Goal: Task Accomplishment & Management: Manage account settings

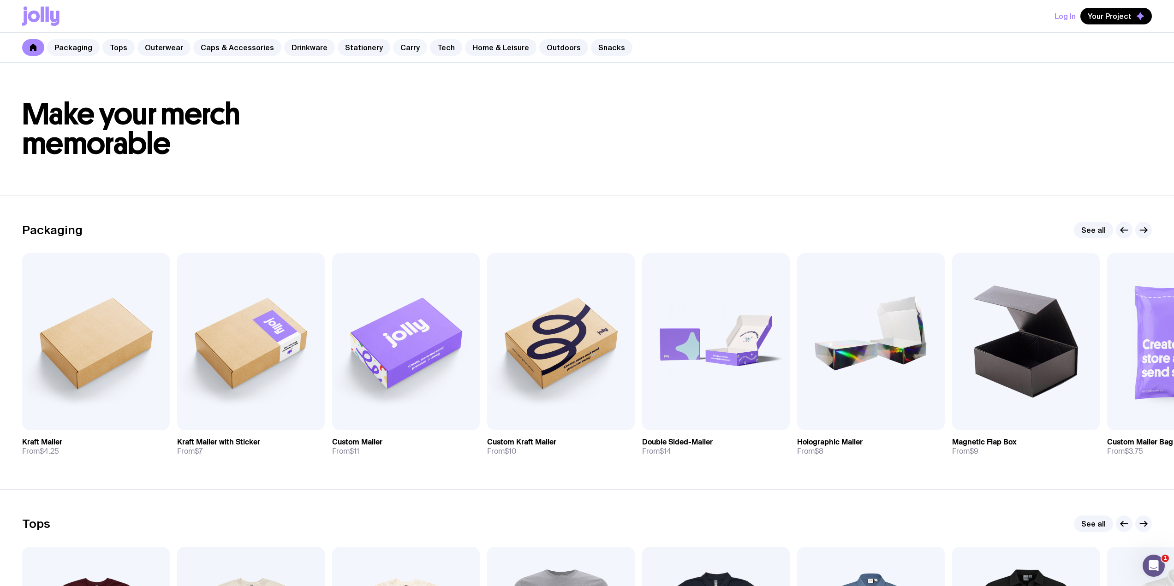
click at [402, 47] on link "Carry" at bounding box center [410, 47] width 34 height 17
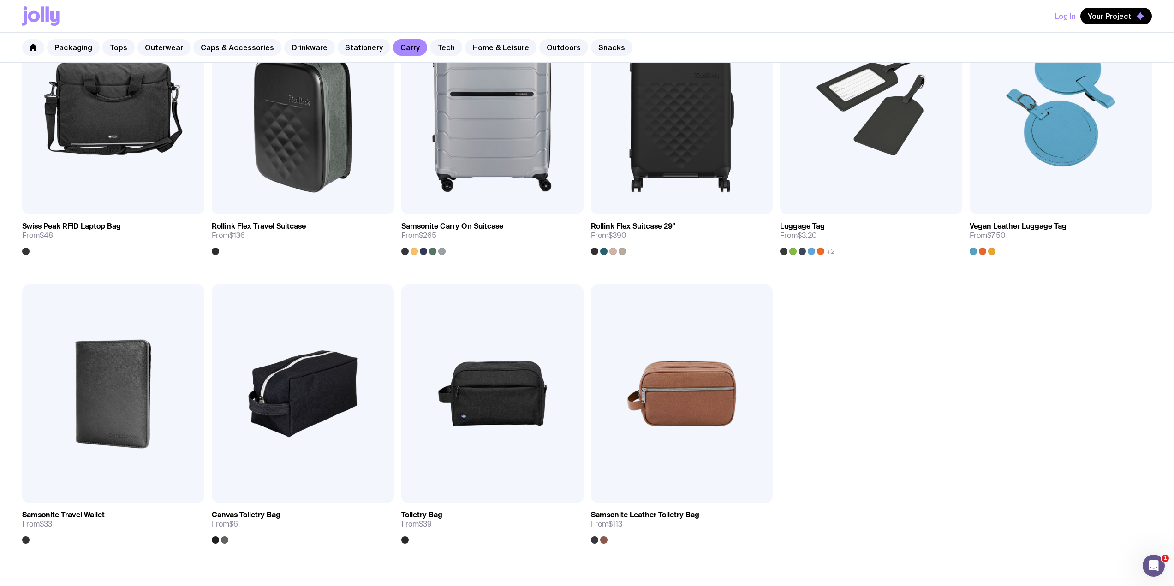
scroll to position [1476, 0]
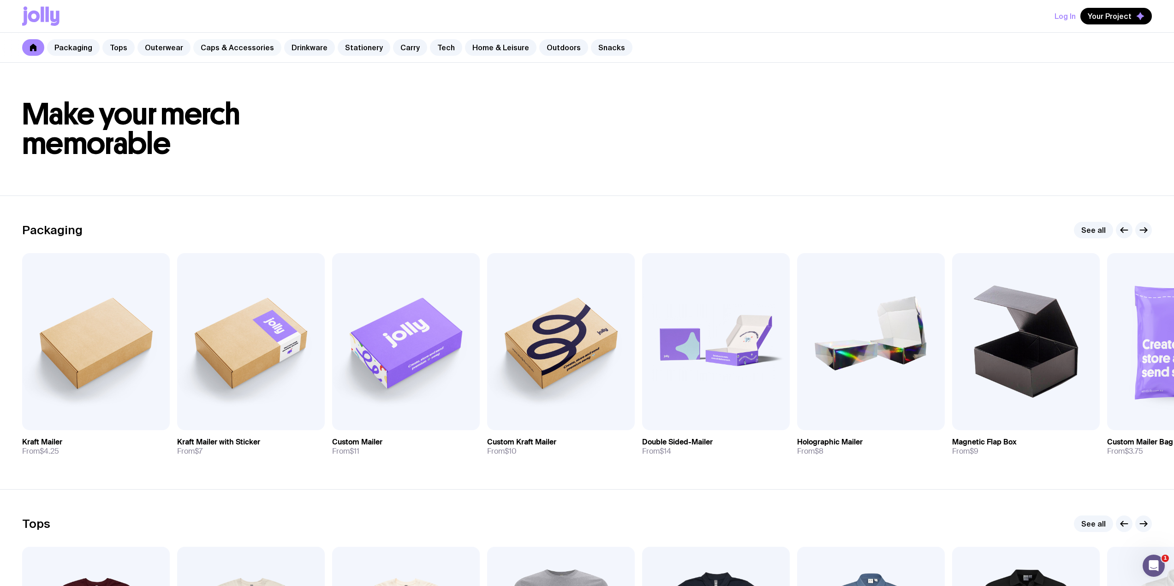
click at [247, 44] on link "Caps & Accessories" at bounding box center [237, 47] width 88 height 17
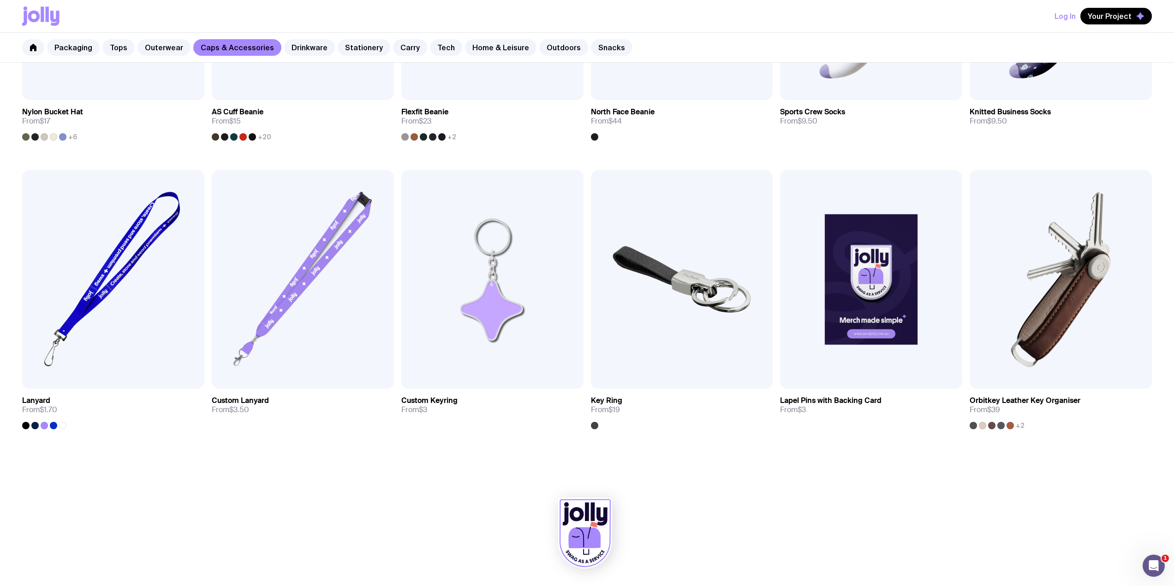
scroll to position [567, 0]
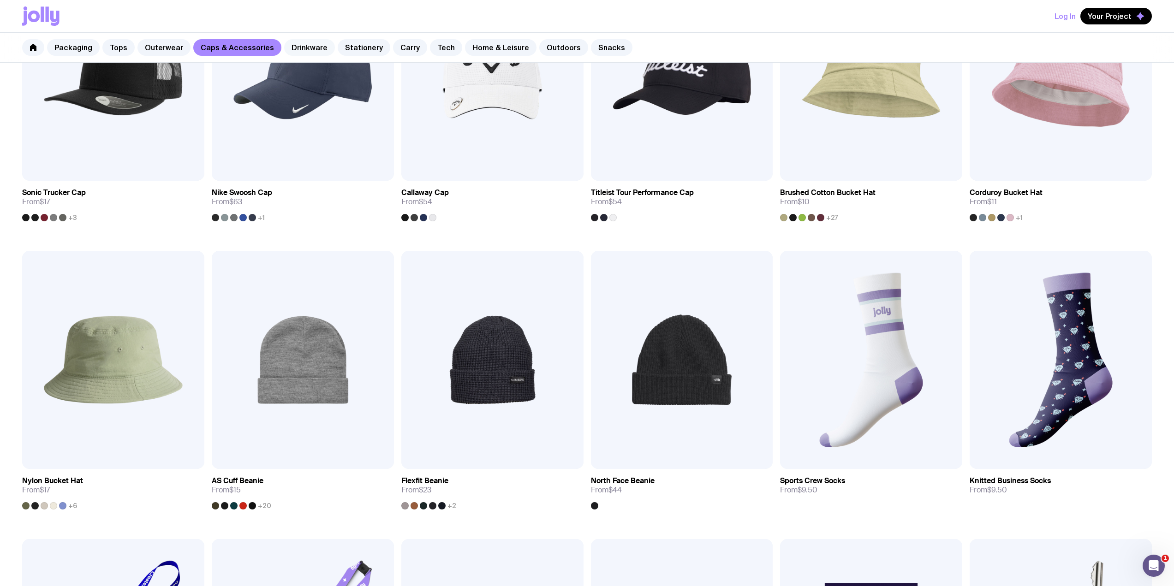
click at [313, 48] on link "Drinkware" at bounding box center [309, 47] width 51 height 17
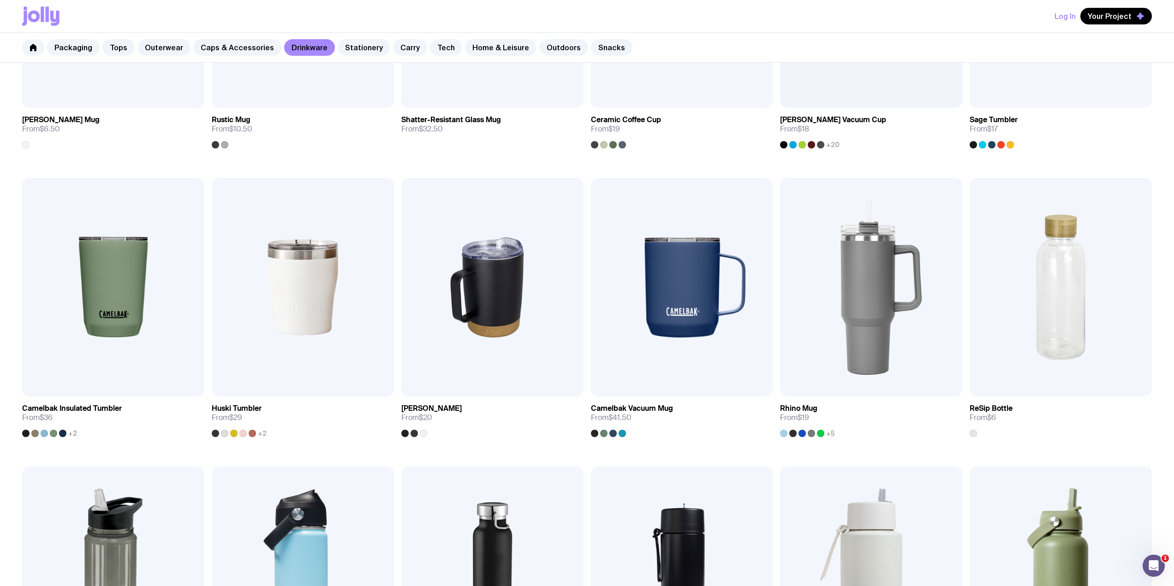
scroll to position [369, 0]
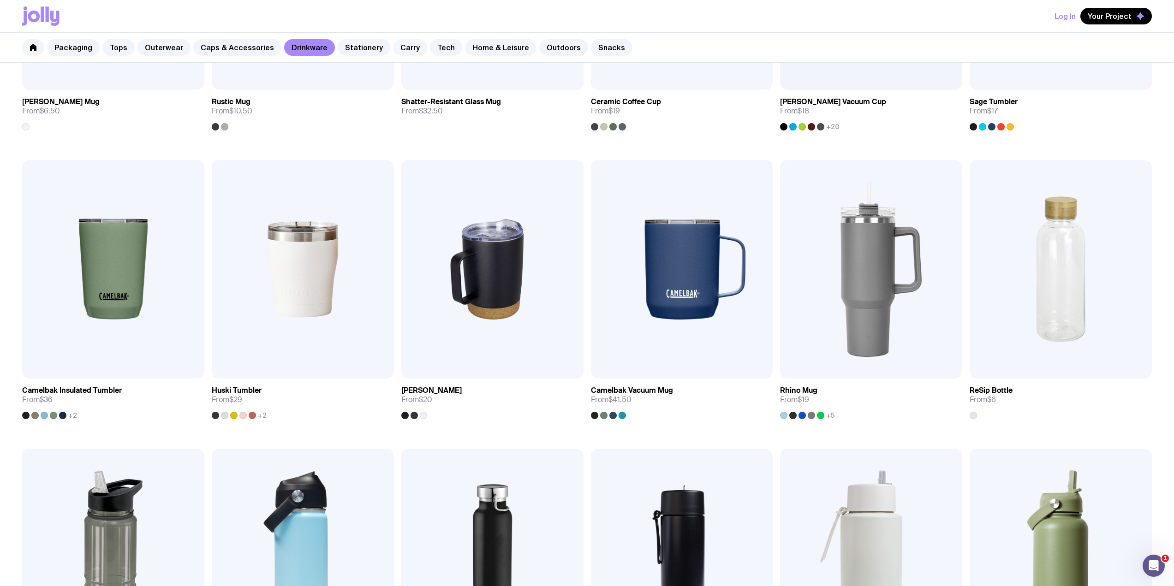
click at [393, 51] on link "Carry" at bounding box center [410, 47] width 34 height 17
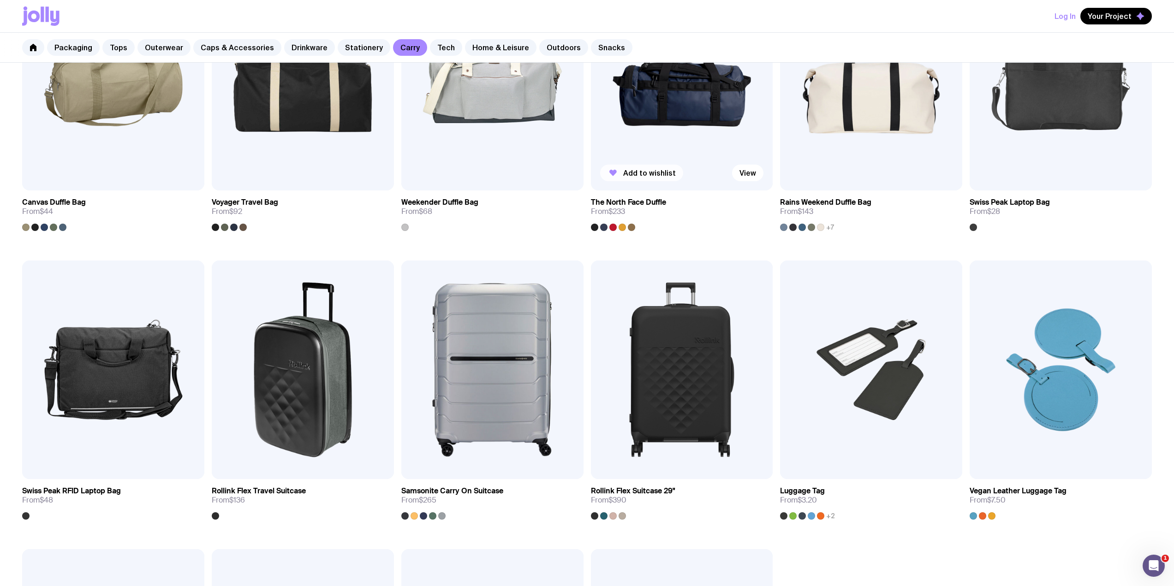
scroll to position [1230, 0]
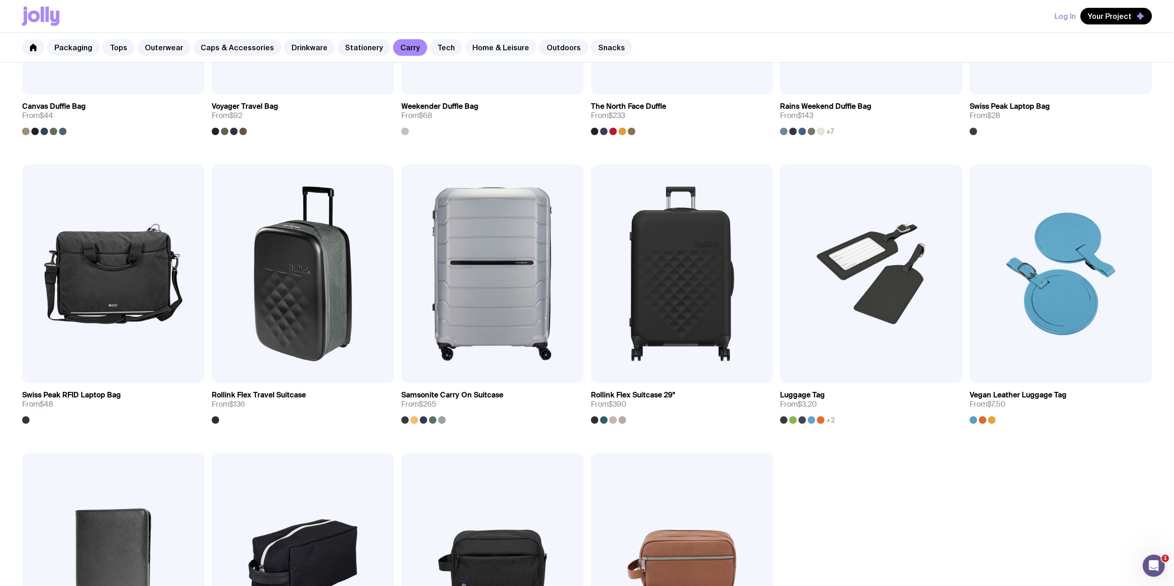
click at [513, 45] on link "Home & Leisure" at bounding box center [501, 47] width 72 height 17
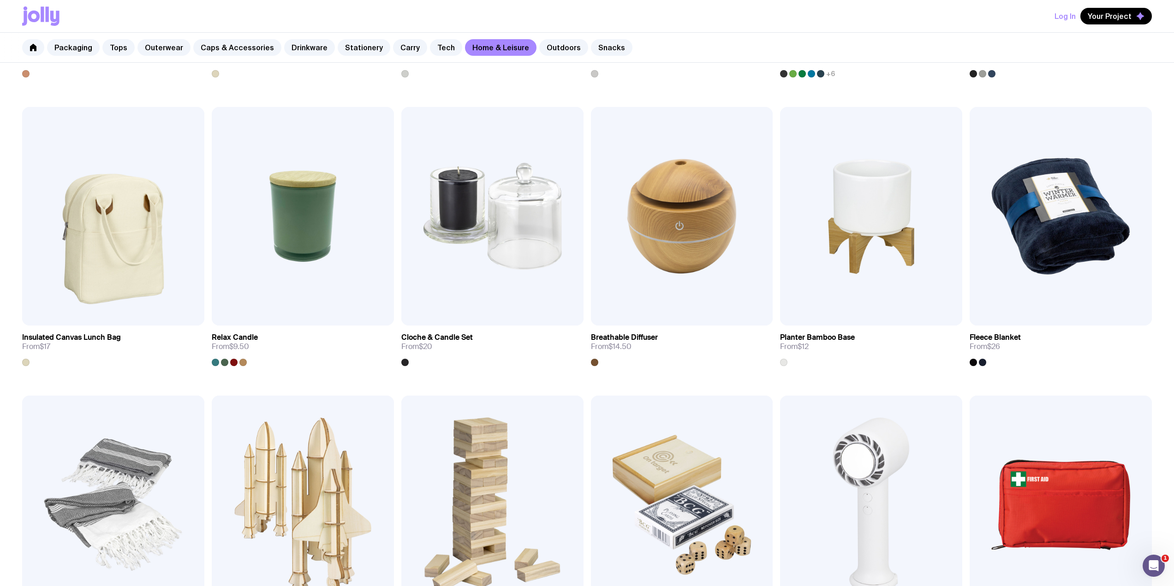
scroll to position [984, 0]
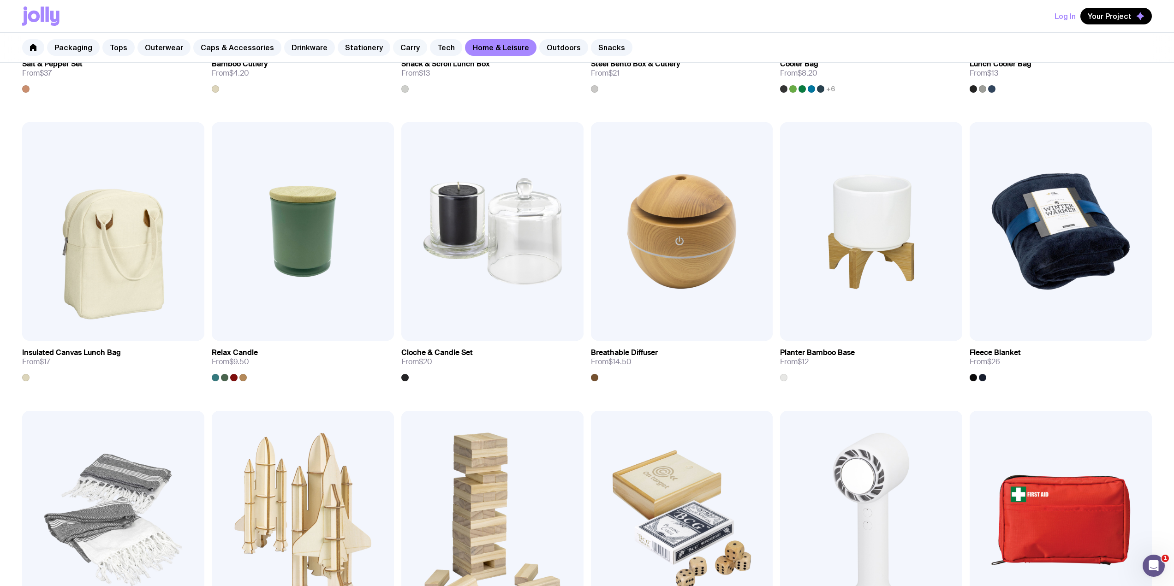
click at [400, 48] on link "Carry" at bounding box center [410, 47] width 34 height 17
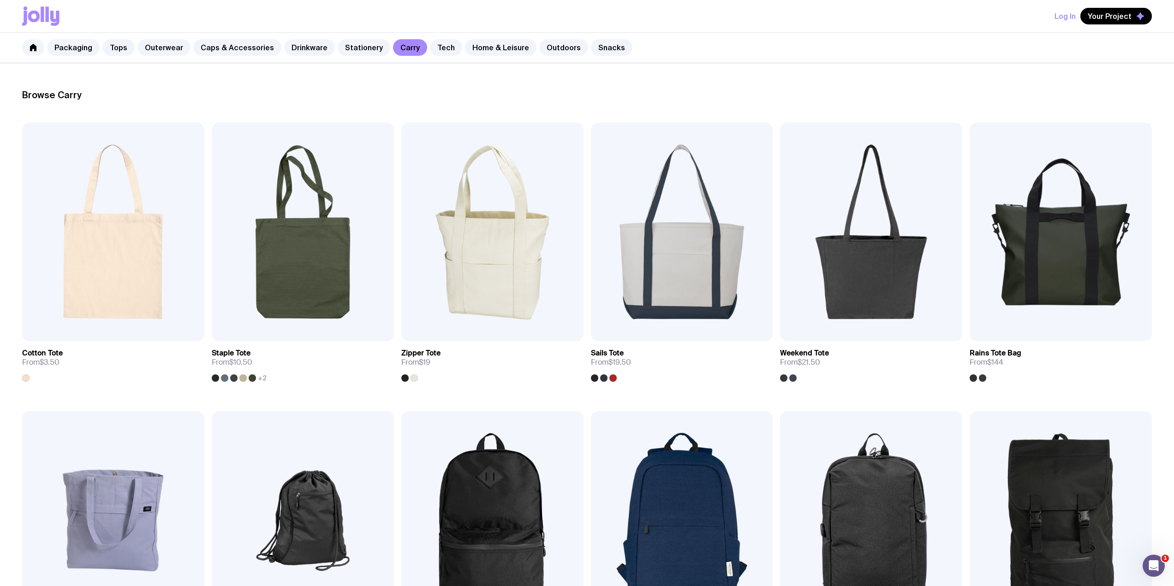
scroll to position [246, 0]
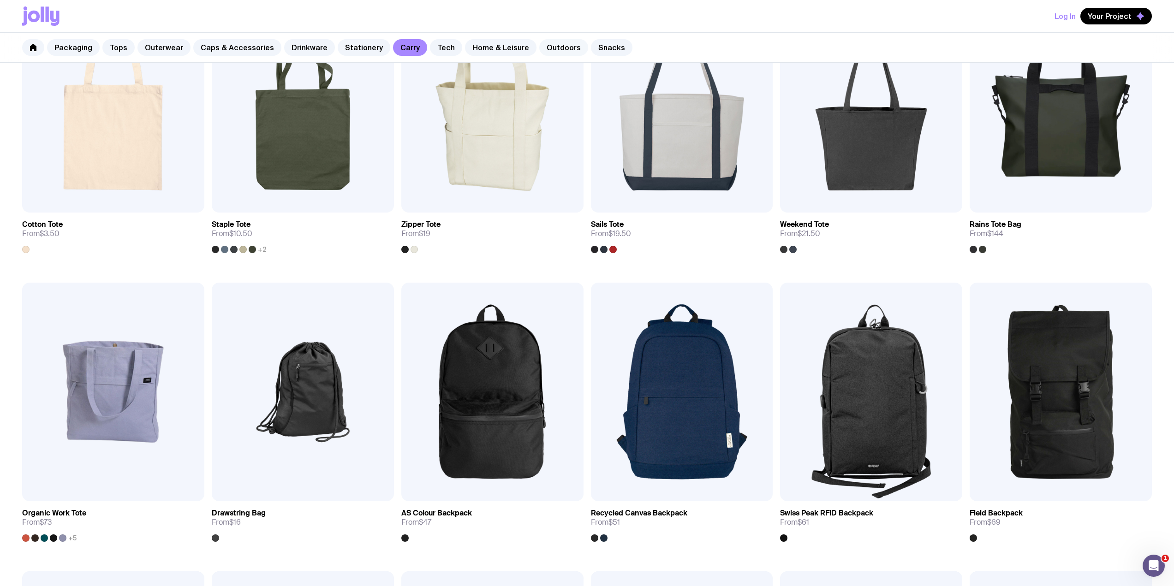
click at [547, 47] on link "Outdoors" at bounding box center [563, 47] width 49 height 17
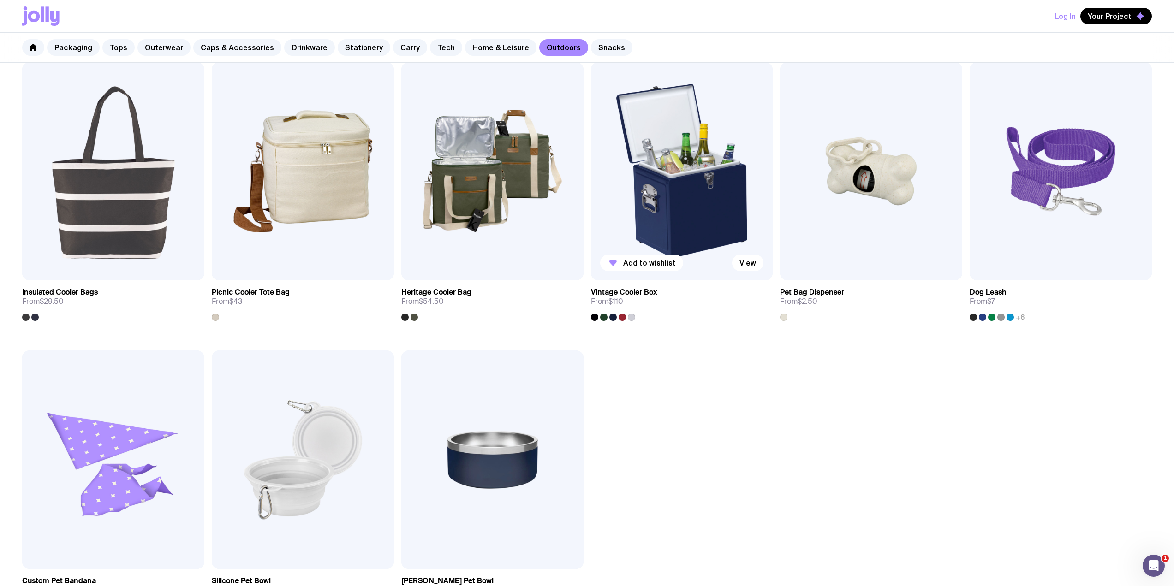
scroll to position [738, 0]
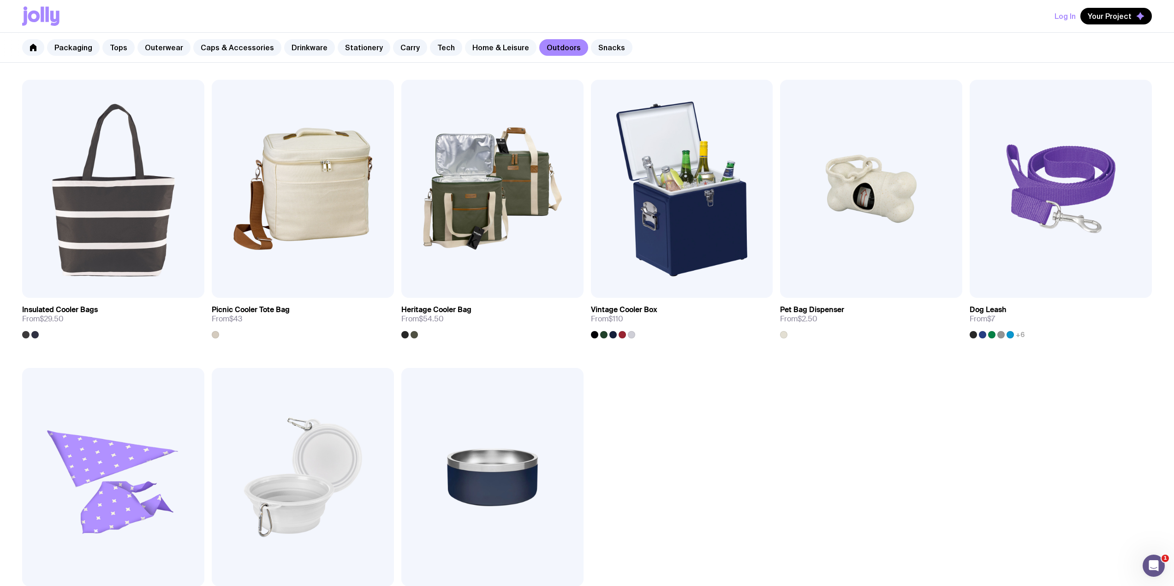
click at [481, 39] on link "Home & Leisure" at bounding box center [501, 47] width 72 height 17
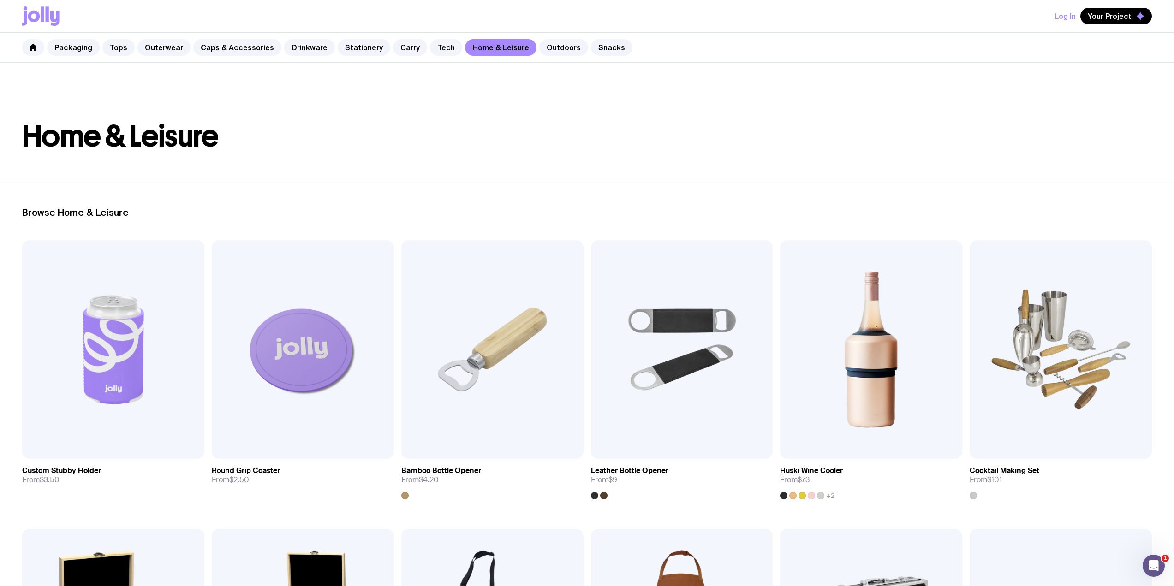
click at [704, 123] on h1 "Home & Leisure" at bounding box center [587, 137] width 1130 height 30
drag, startPoint x: 552, startPoint y: 71, endPoint x: 543, endPoint y: 52, distance: 21.1
click at [549, 67] on header "Home & Leisure" at bounding box center [587, 122] width 1174 height 118
click at [543, 51] on link "Outdoors" at bounding box center [563, 47] width 49 height 17
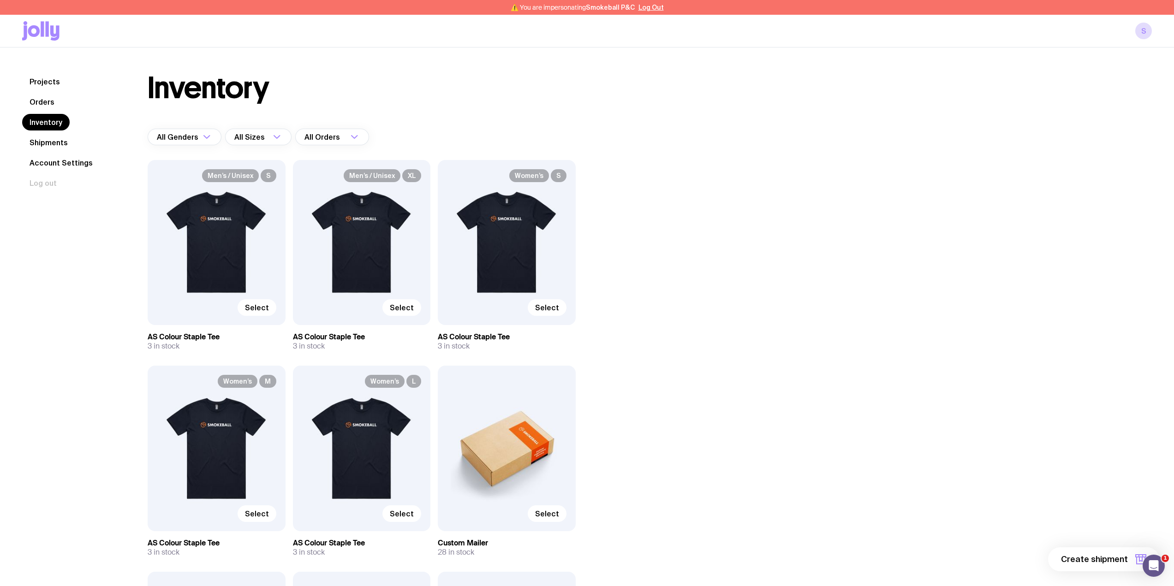
scroll to position [123, 0]
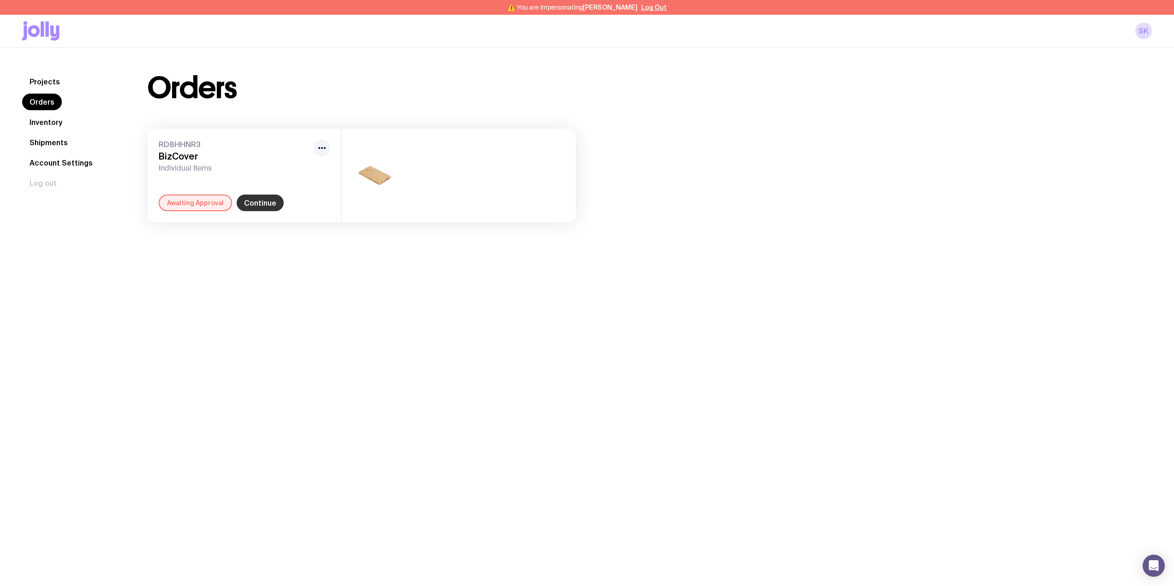
click at [258, 199] on link "Continue" at bounding box center [260, 203] width 47 height 17
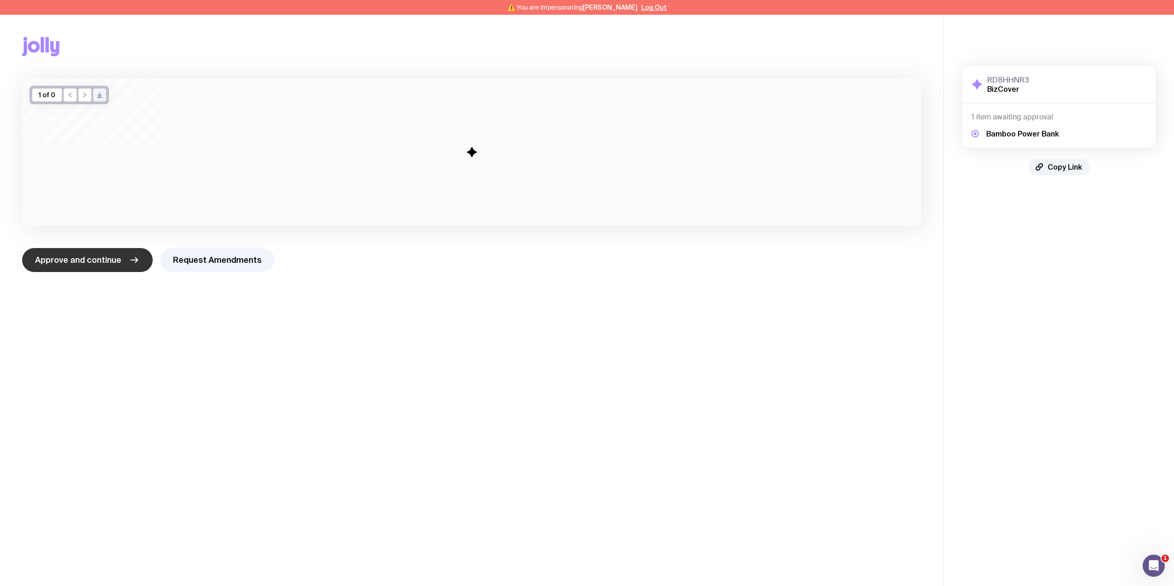
click at [99, 265] on span "Approve and continue" at bounding box center [78, 260] width 86 height 11
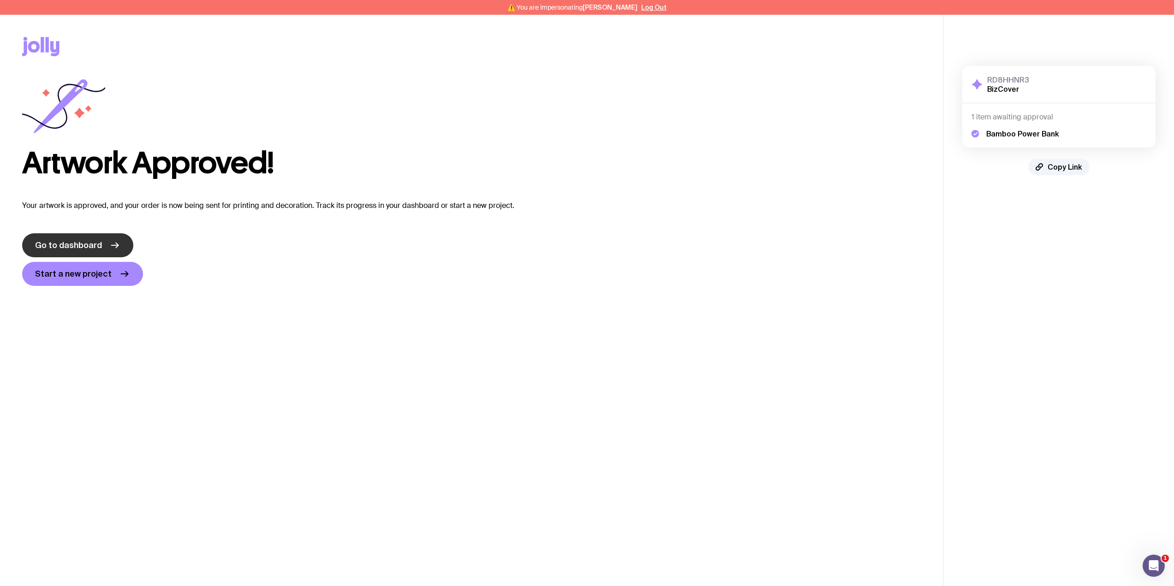
click at [85, 240] on span "Go to dashboard" at bounding box center [68, 245] width 67 height 11
